Goal: Information Seeking & Learning: Learn about a topic

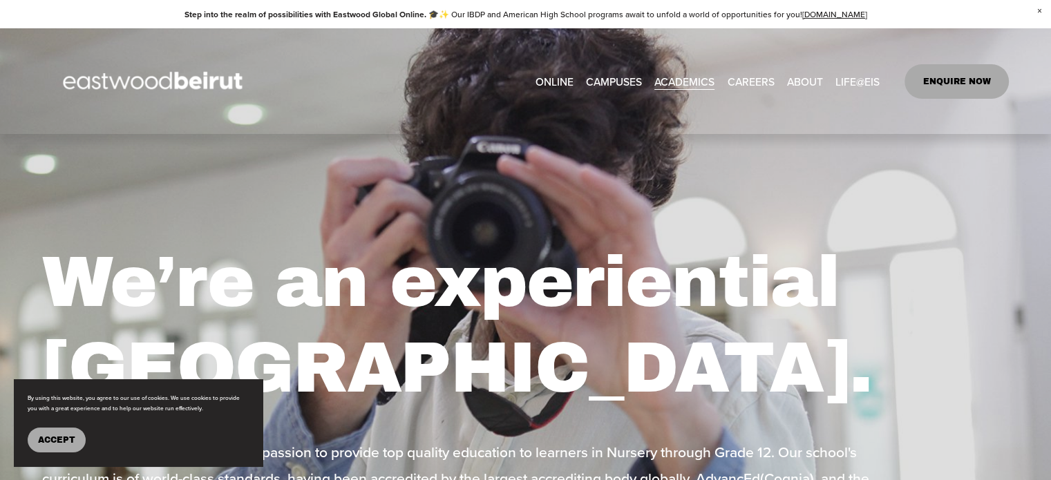
click at [0, 0] on span "Accreditation" at bounding box center [0, 0] width 0 height 0
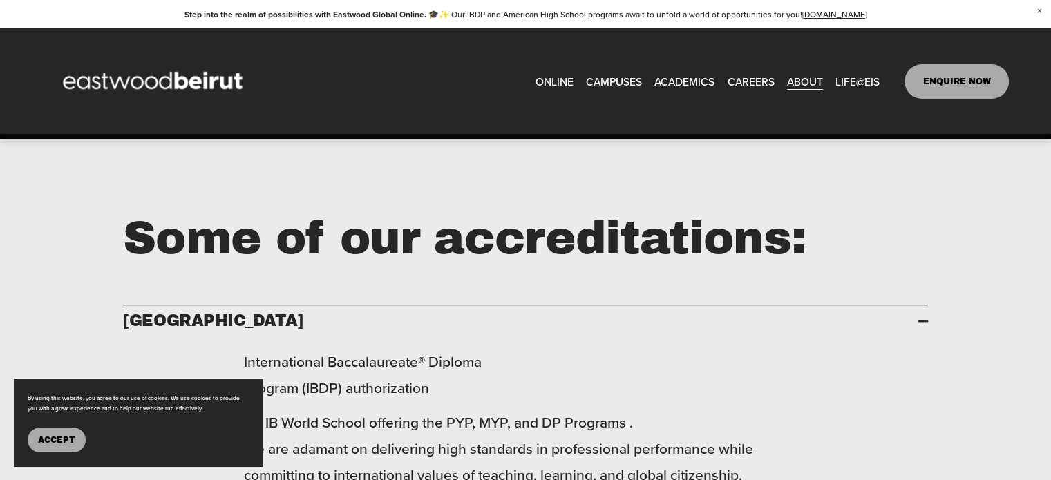
scroll to position [898, 0]
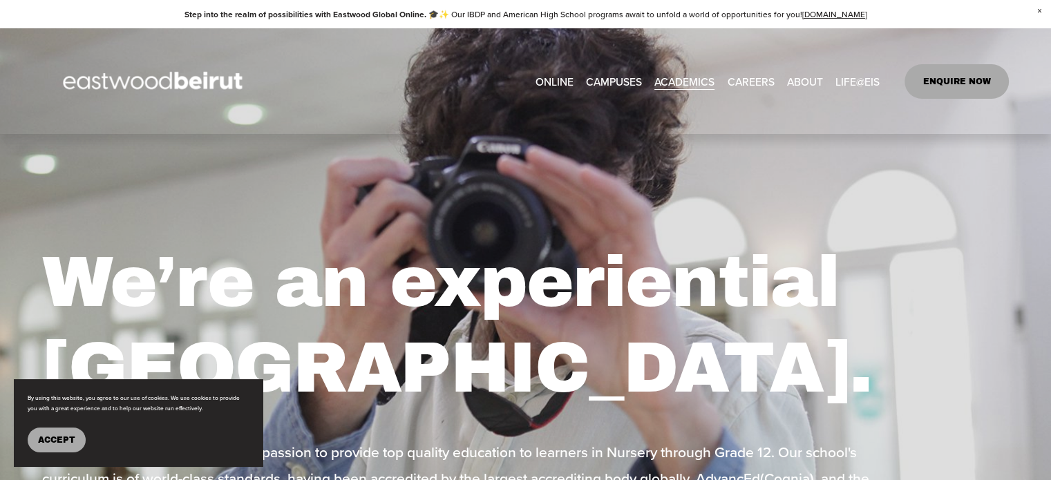
click at [0, 0] on span "IB-MYP Middle School" at bounding box center [0, 0] width 0 height 0
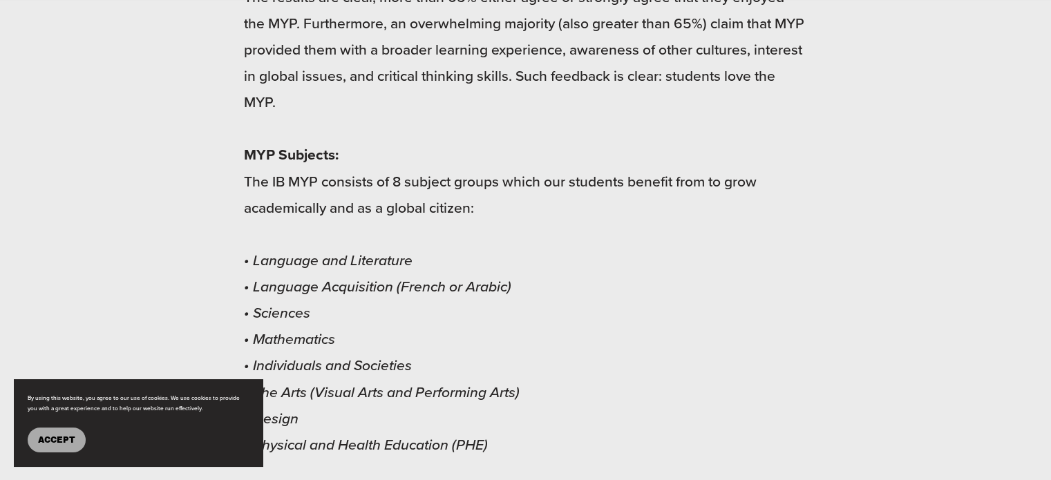
scroll to position [5735, 0]
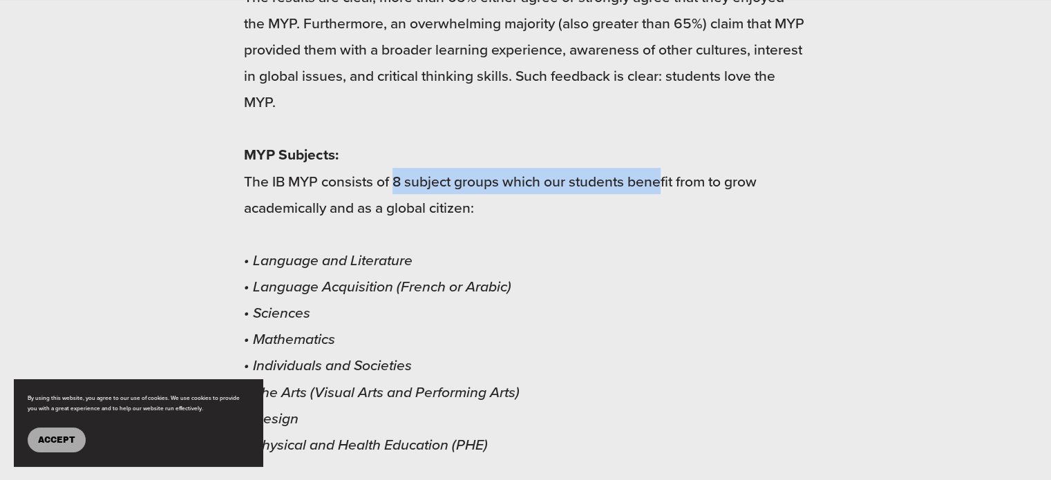
drag, startPoint x: 397, startPoint y: 51, endPoint x: 661, endPoint y: 86, distance: 265.6
click at [665, 66] on p "This feedback is based on an anonymous survey taken by hundreds of MYP students…" at bounding box center [525, 220] width 563 height 789
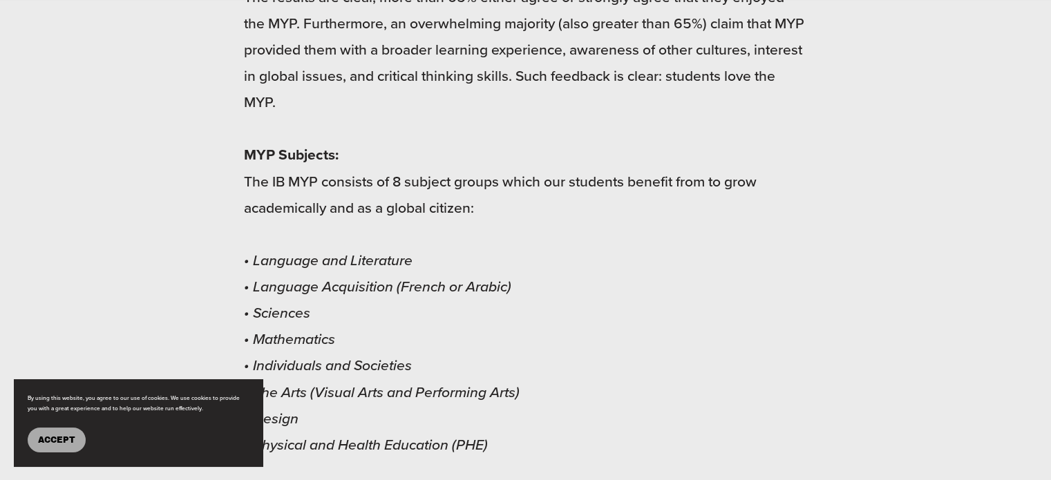
click at [656, 97] on p "This feedback is based on an anonymous survey taken by hundreds of MYP students…" at bounding box center [525, 220] width 563 height 789
drag, startPoint x: 430, startPoint y: 133, endPoint x: 252, endPoint y: 135, distance: 177.6
click at [252, 135] on p "This feedback is based on an anonymous survey taken by hundreds of MYP students…" at bounding box center [525, 220] width 563 height 789
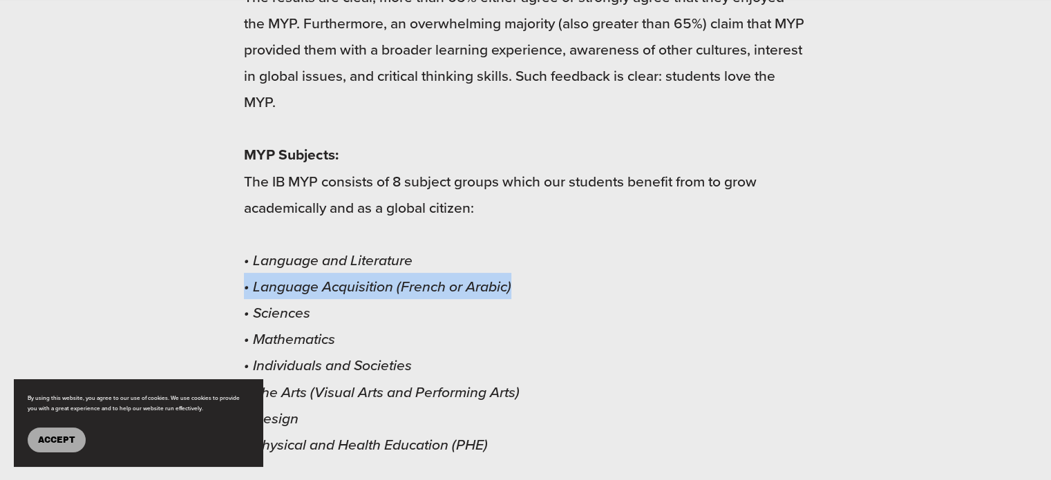
drag, startPoint x: 521, startPoint y: 159, endPoint x: 243, endPoint y: 170, distance: 278.0
click at [243, 170] on div "This feedback is based on an anonymous survey taken by hundreds of MYP students…" at bounding box center [525, 231] width 804 height 826
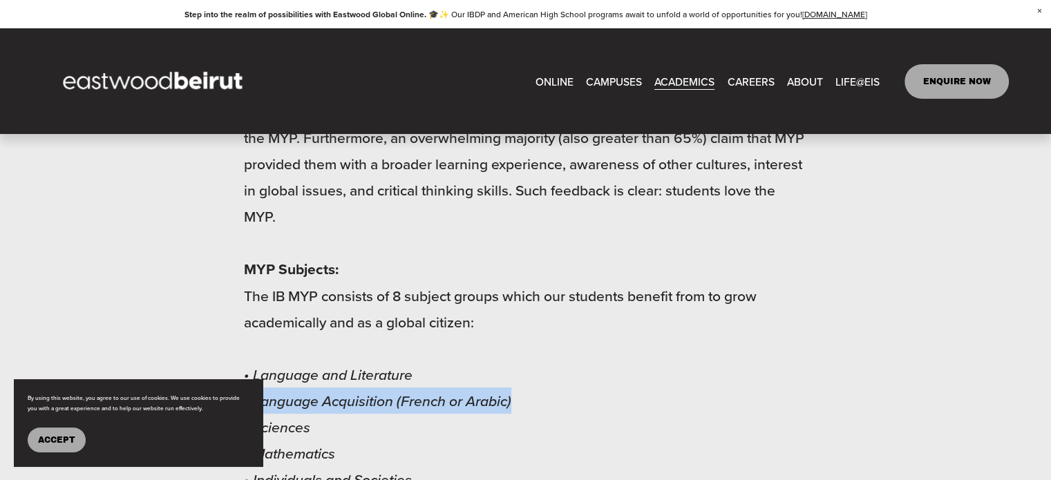
scroll to position [5620, 0]
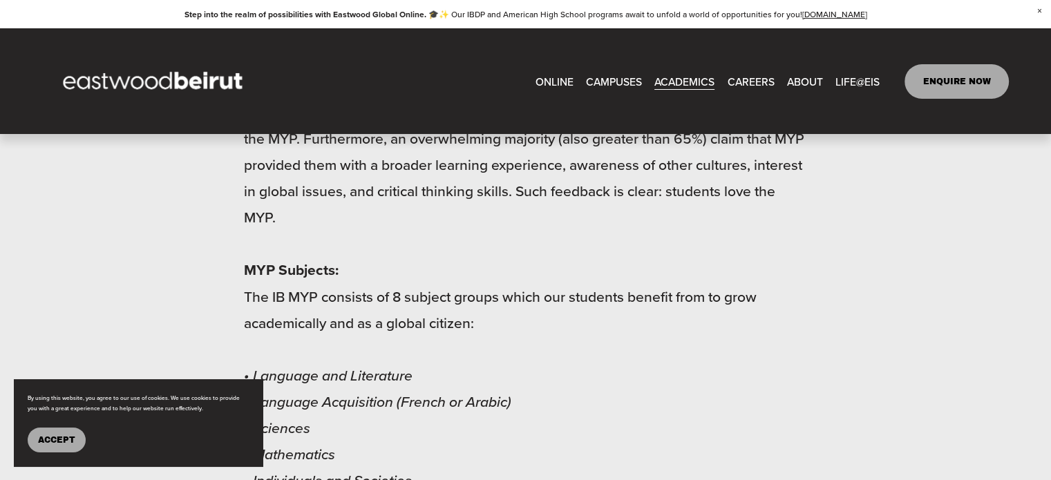
click at [476, 303] on p "This feedback is based on an anonymous survey taken by hundreds of MYP students…" at bounding box center [525, 335] width 563 height 789
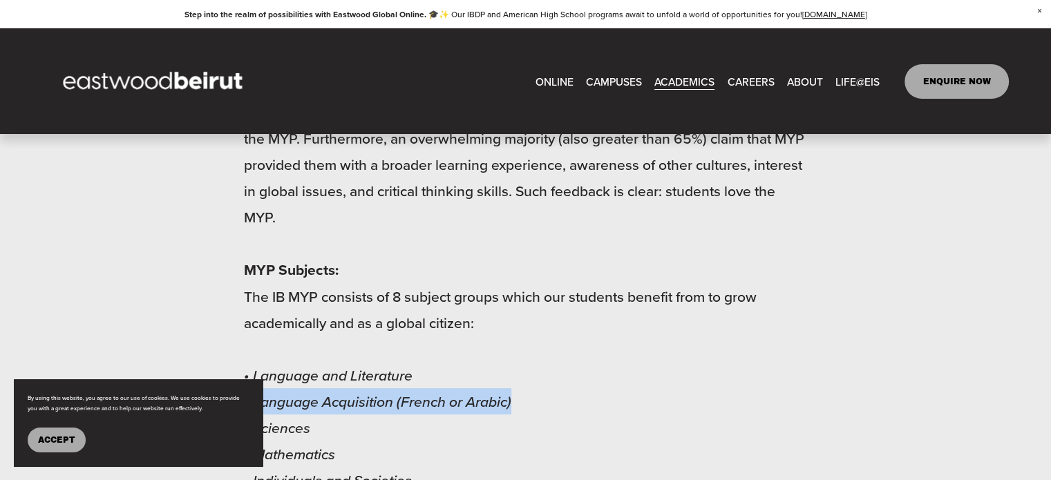
drag, startPoint x: 527, startPoint y: 272, endPoint x: 240, endPoint y: 275, distance: 286.1
click at [240, 275] on div "This feedback is based on an anonymous survey taken by hundreds of MYP students…" at bounding box center [525, 346] width 804 height 826
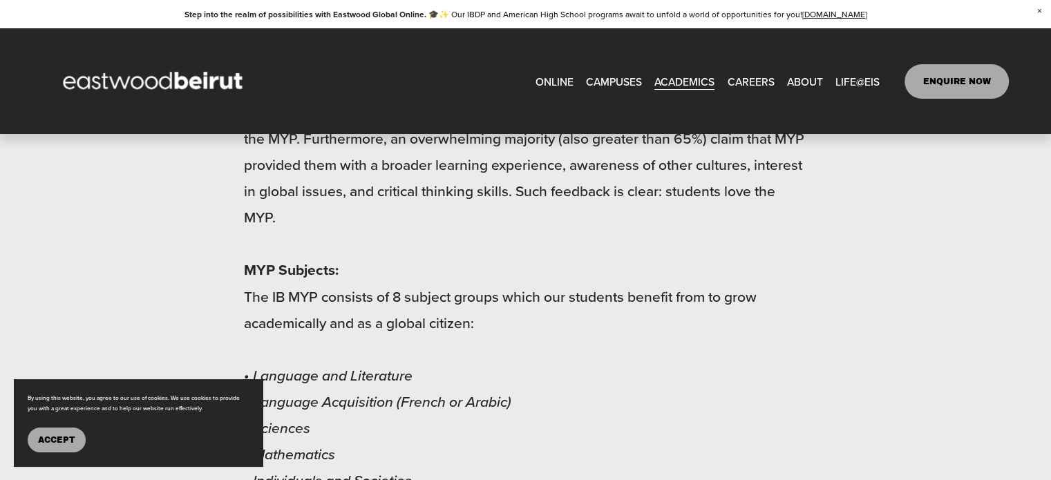
click at [371, 314] on p "This feedback is based on an anonymous survey taken by hundreds of MYP students…" at bounding box center [525, 335] width 563 height 789
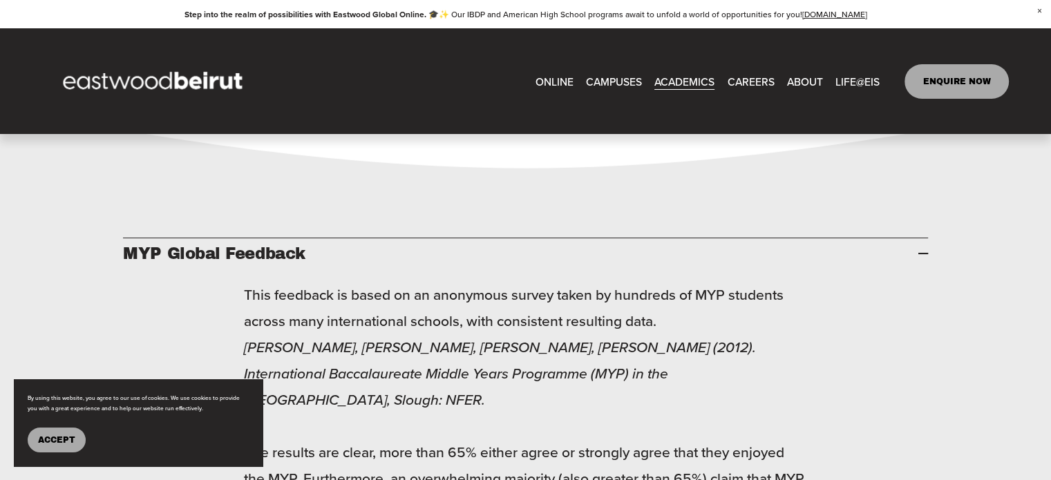
scroll to position [5274, 0]
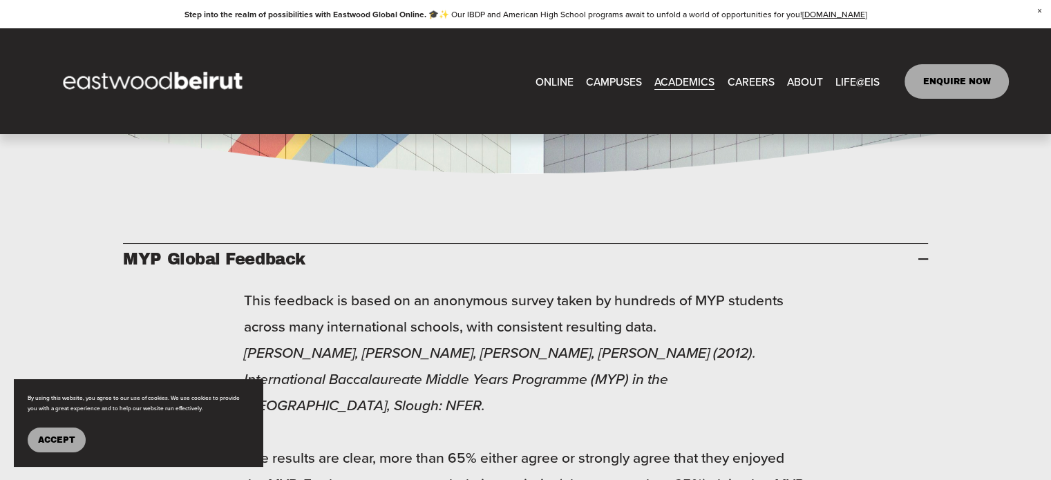
drag, startPoint x: 71, startPoint y: 439, endPoint x: 80, endPoint y: 430, distance: 12.7
click at [73, 436] on span "Accept" at bounding box center [56, 440] width 37 height 10
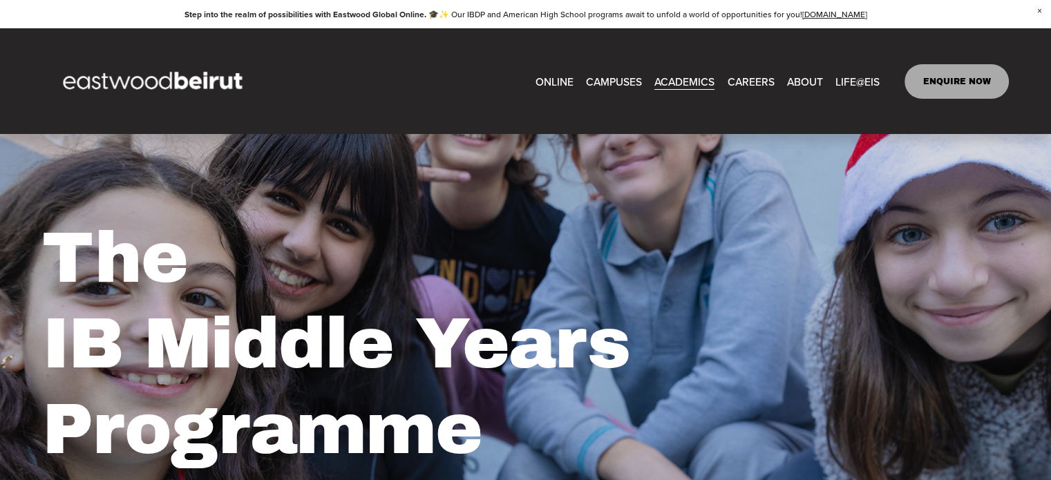
scroll to position [0, 0]
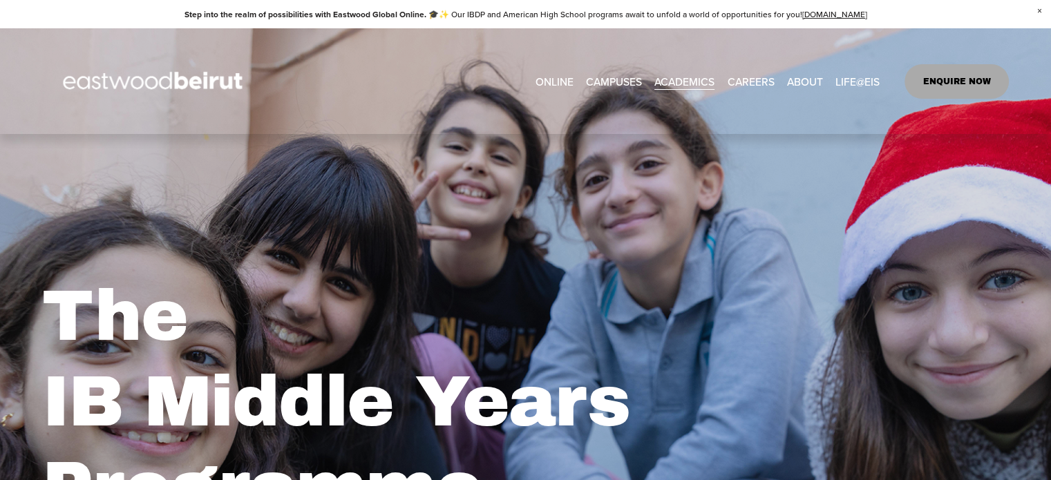
click at [0, 0] on link "[GEOGRAPHIC_DATA] ERBIL" at bounding box center [0, 0] width 0 height 0
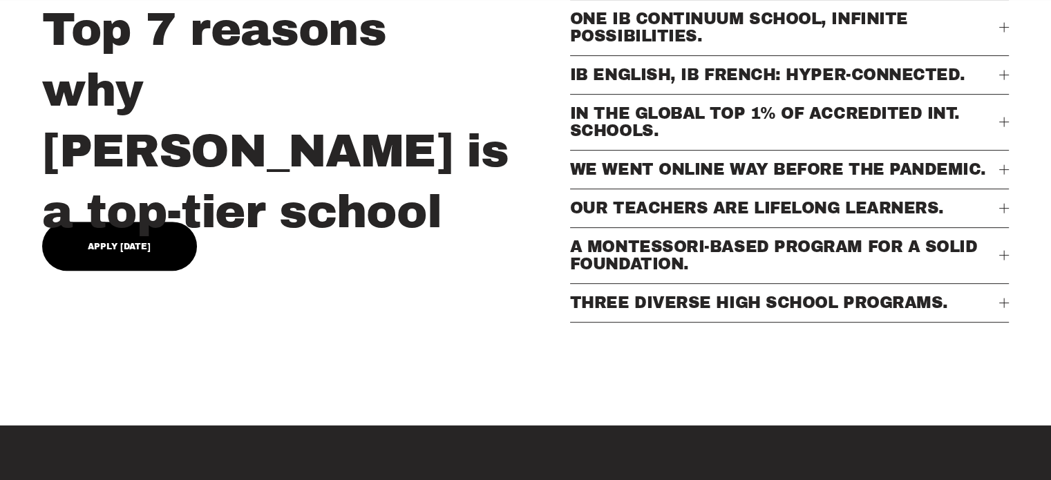
scroll to position [645, 0]
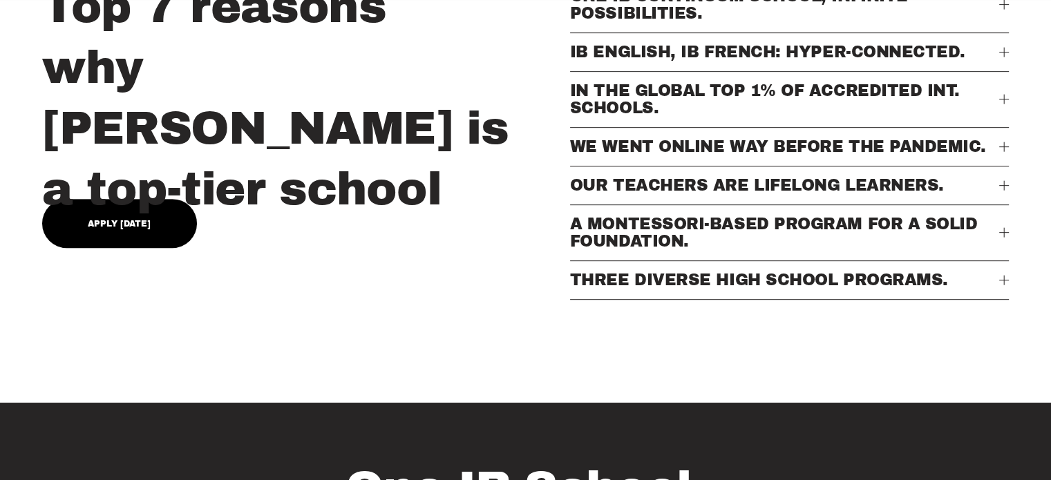
click at [703, 289] on span "THREE DIVERSE HIGH SCHOOL PROGRAMS." at bounding box center [784, 280] width 429 height 17
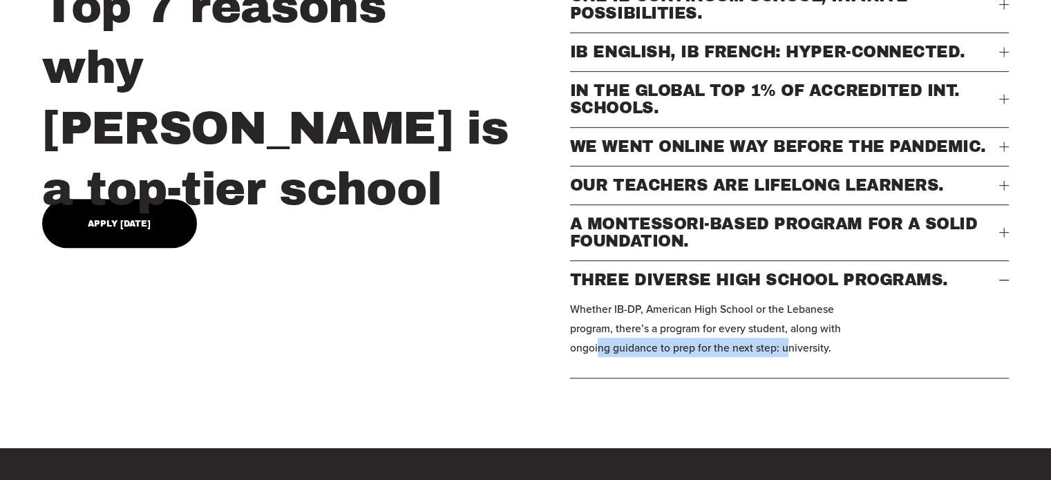
drag, startPoint x: 777, startPoint y: 392, endPoint x: 576, endPoint y: 388, distance: 201.1
click at [592, 358] on p "Whether IB-DP, American High School or the Lebanese program, there’s a program …" at bounding box center [723, 328] width 307 height 59
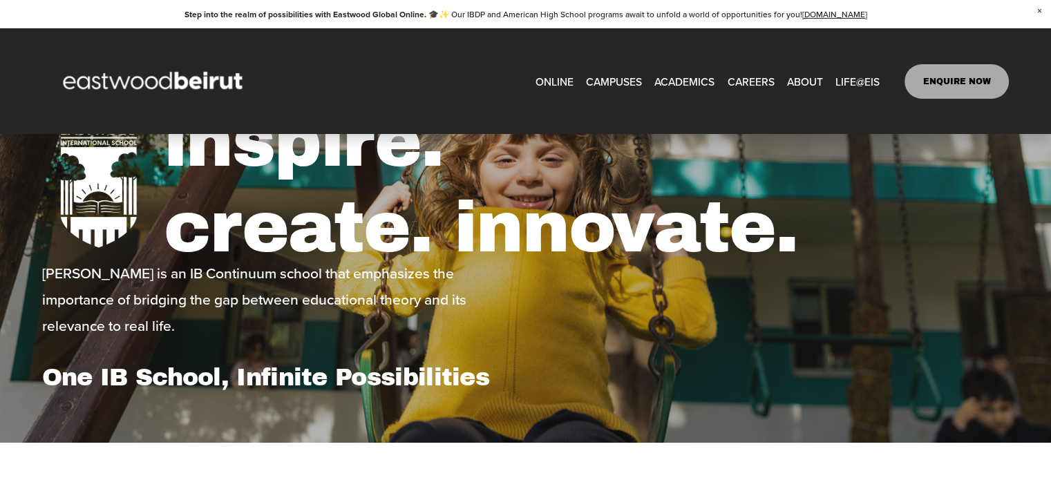
scroll to position [0, 0]
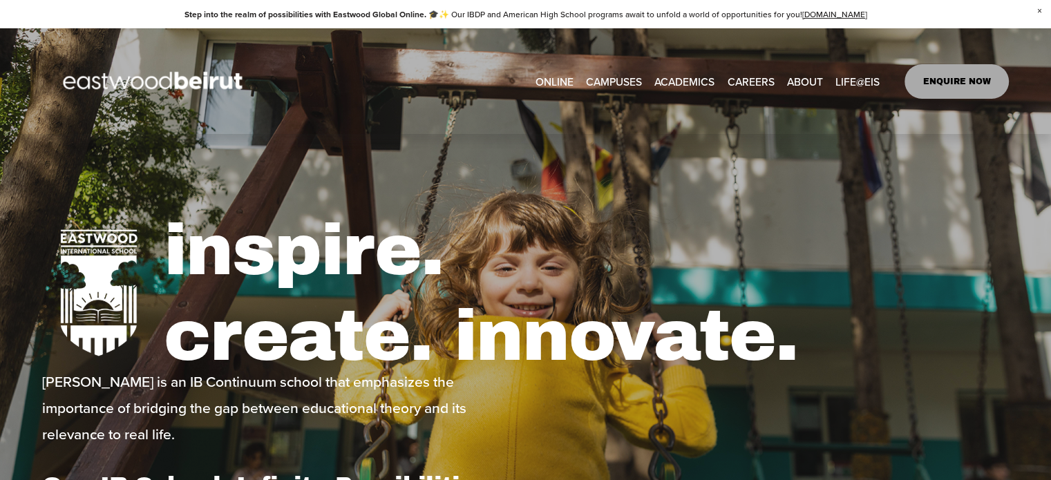
click at [0, 0] on span "[GEOGRAPHIC_DATA]" at bounding box center [0, 0] width 0 height 0
type input "*****"
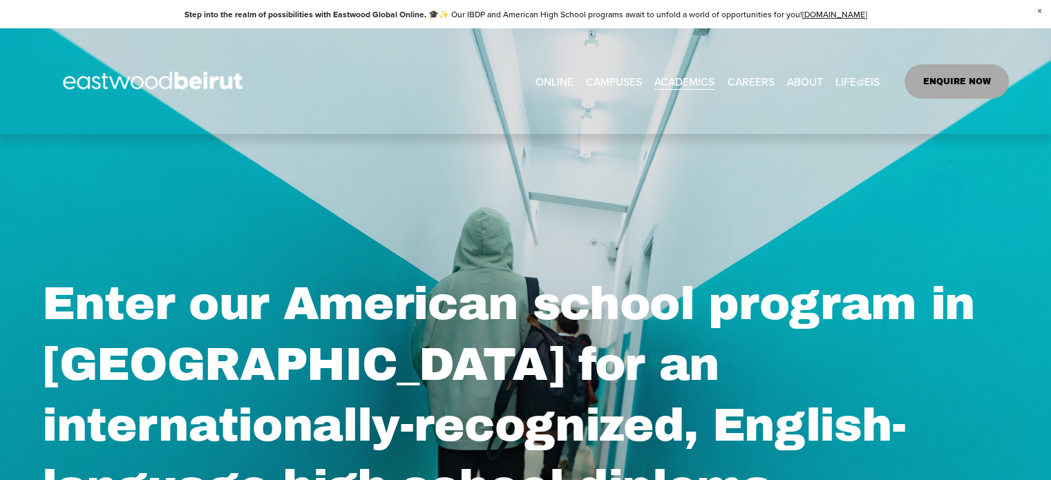
click at [548, 78] on link "ONLINE" at bounding box center [555, 80] width 38 height 21
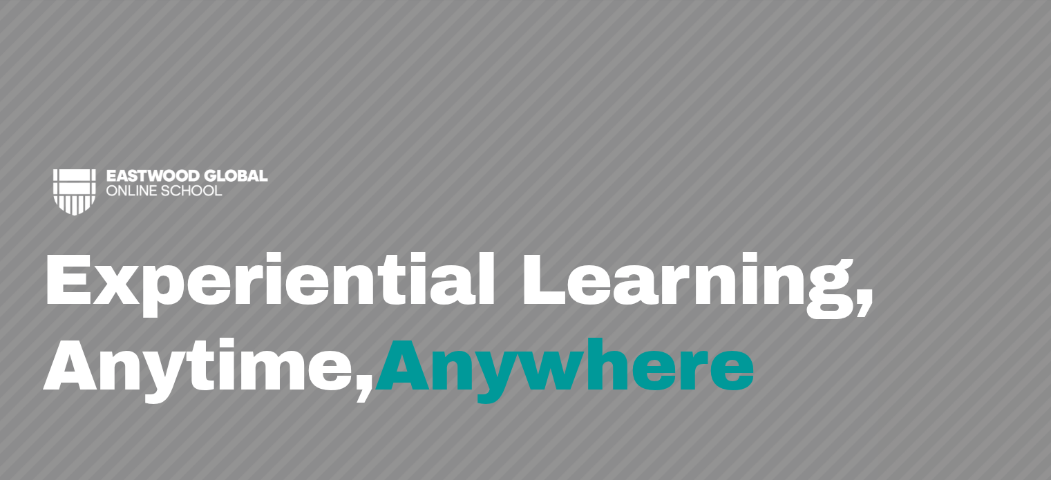
scroll to position [184, 0]
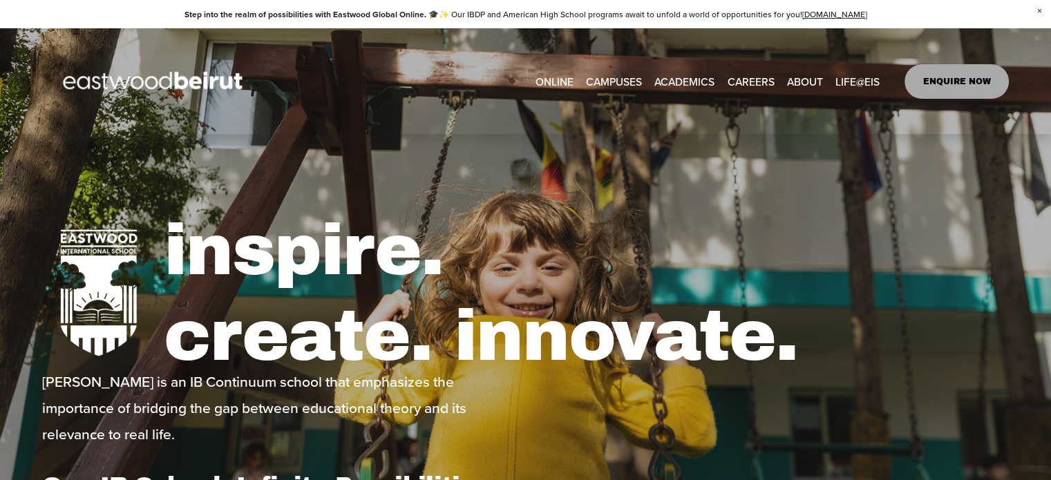
type input "***"
